Goal: Information Seeking & Learning: Learn about a topic

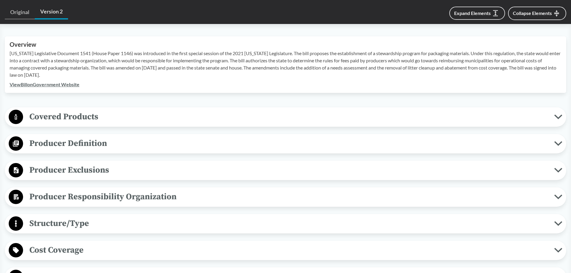
scroll to position [150, 0]
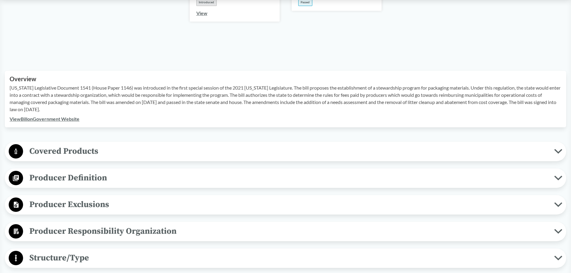
click at [86, 198] on span "Producer Exclusions" at bounding box center [288, 204] width 531 height 13
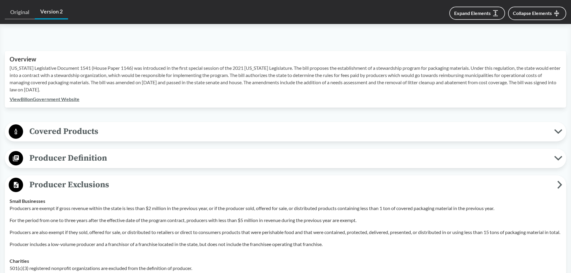
scroll to position [240, 0]
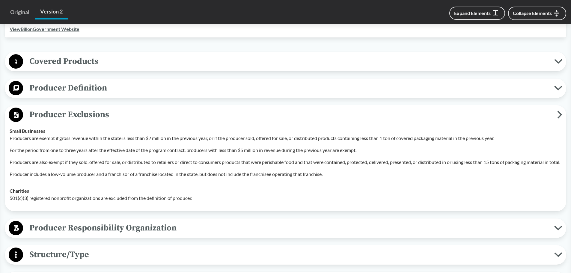
click at [65, 81] on span "Producer Definition" at bounding box center [288, 87] width 531 height 13
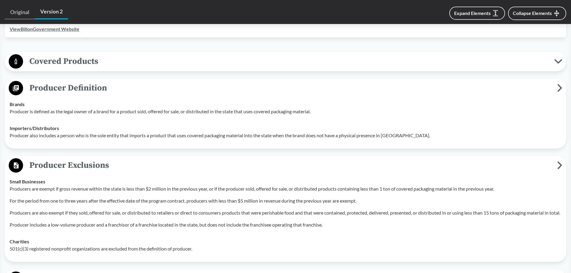
click at [68, 55] on span "Covered Products" at bounding box center [288, 61] width 531 height 13
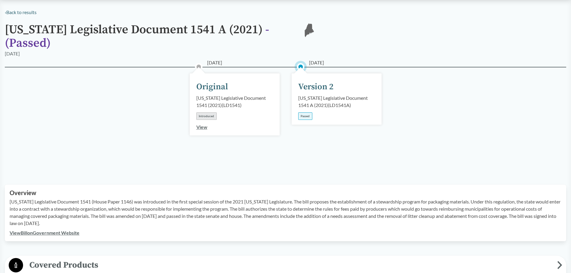
scroll to position [0, 0]
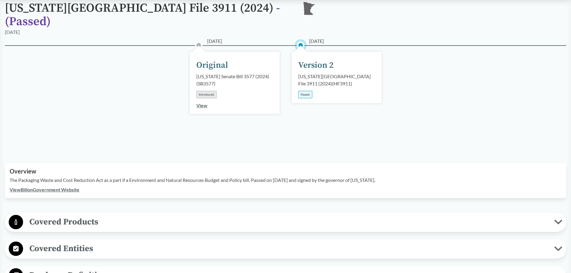
scroll to position [120, 0]
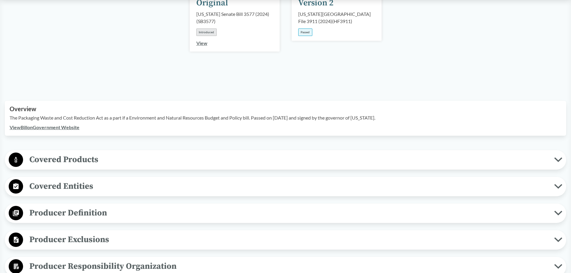
click at [33, 153] on span "Covered Products" at bounding box center [288, 159] width 531 height 13
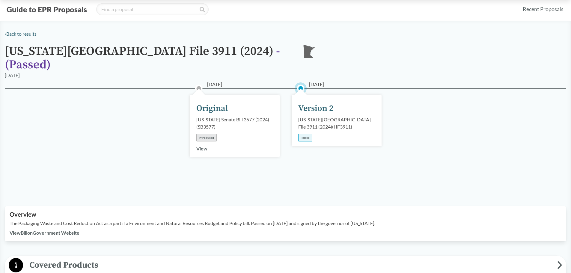
scroll to position [0, 0]
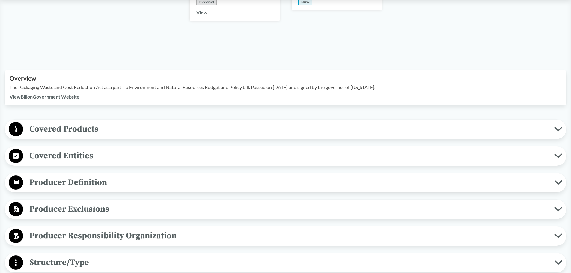
scroll to position [210, 0]
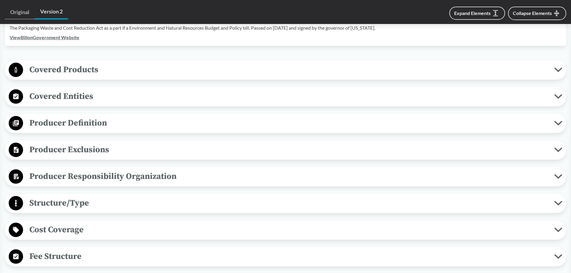
click at [96, 118] on span "Producer Definition" at bounding box center [288, 122] width 531 height 13
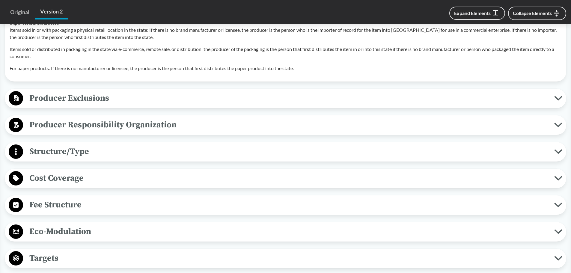
scroll to position [450, 0]
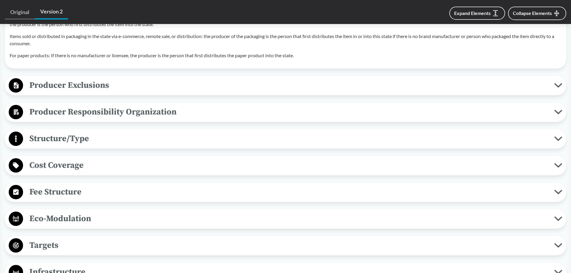
click at [98, 132] on span "Structure/Type" at bounding box center [288, 138] width 531 height 13
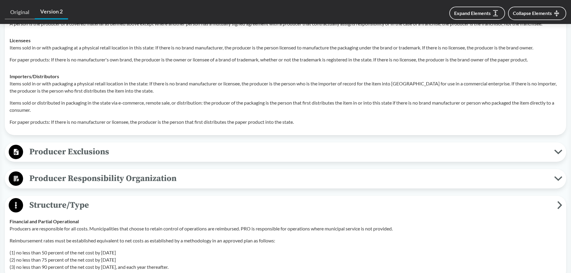
scroll to position [390, 0]
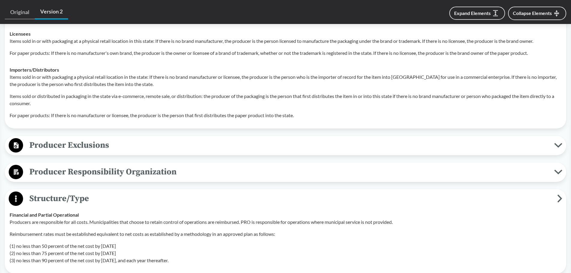
click at [83, 139] on span "Producer Exclusions" at bounding box center [288, 145] width 531 height 13
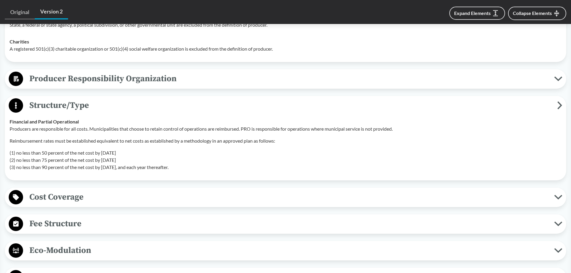
scroll to position [660, 0]
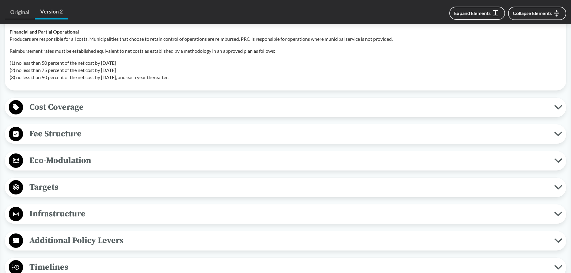
click at [107, 183] on span "Targets" at bounding box center [288, 187] width 531 height 13
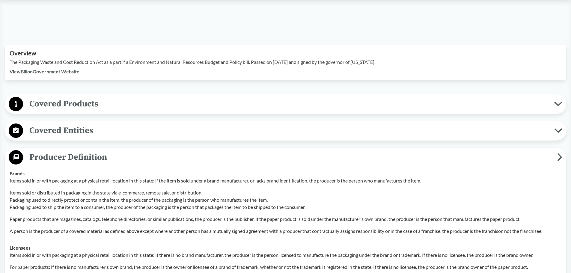
scroll to position [120, 0]
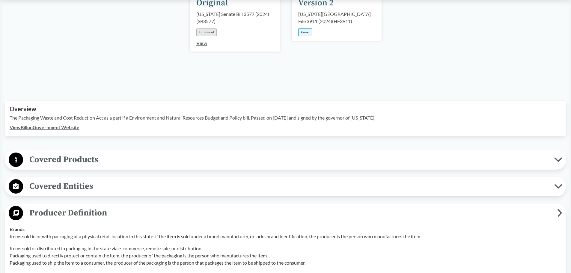
click at [70, 124] on link "View Bill on Government Website" at bounding box center [45, 127] width 70 height 6
